Goal: Task Accomplishment & Management: Manage account settings

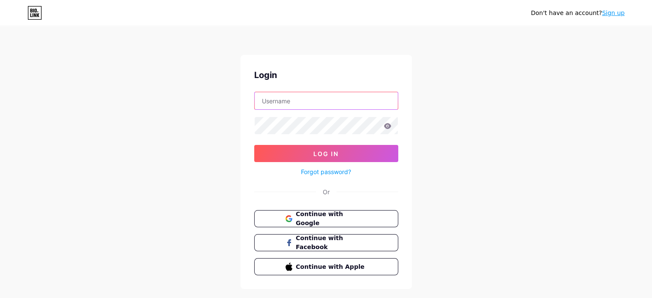
click at [290, 102] on input "text" at bounding box center [326, 100] width 143 height 17
type input "[DOMAIN_NAME][EMAIL_ADDRESS][DOMAIN_NAME]"
click at [384, 125] on icon at bounding box center [388, 126] width 8 height 6
click at [388, 126] on icon at bounding box center [387, 126] width 7 height 6
click at [386, 123] on icon at bounding box center [387, 126] width 7 height 6
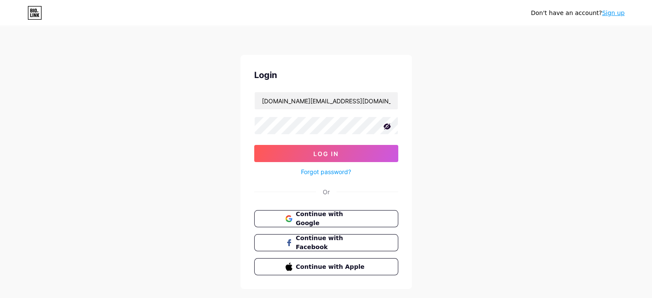
click at [386, 123] on icon at bounding box center [387, 126] width 9 height 9
click at [336, 155] on span "Log In" at bounding box center [325, 153] width 25 height 7
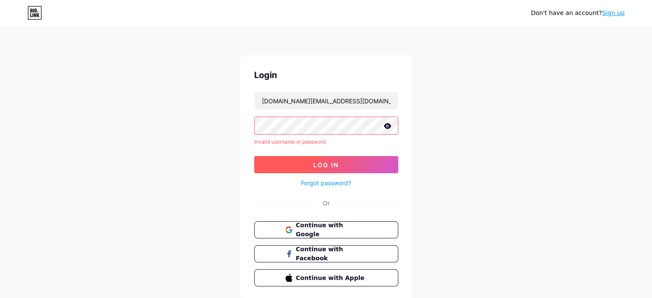
click at [336, 165] on span "Log In" at bounding box center [325, 164] width 25 height 7
click at [210, 140] on div "Don't have an account? Sign up Login [DOMAIN_NAME][EMAIL_ADDRESS][DOMAIN_NAME] …" at bounding box center [326, 164] width 652 height 328
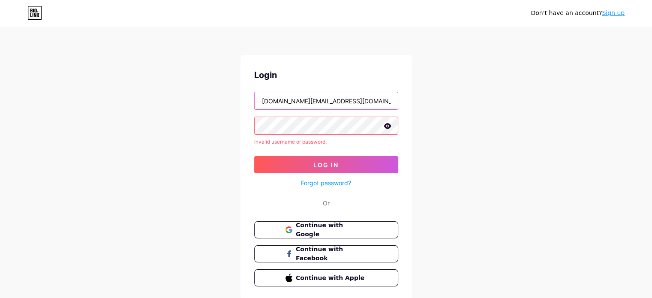
drag, startPoint x: 355, startPoint y: 103, endPoint x: 63, endPoint y: 123, distance: 292.6
click at [63, 123] on div "Don't have an account? Sign up Login [DOMAIN_NAME][EMAIL_ADDRESS][DOMAIN_NAME] …" at bounding box center [326, 164] width 652 height 328
